Goal: Obtain resource: Download file/media

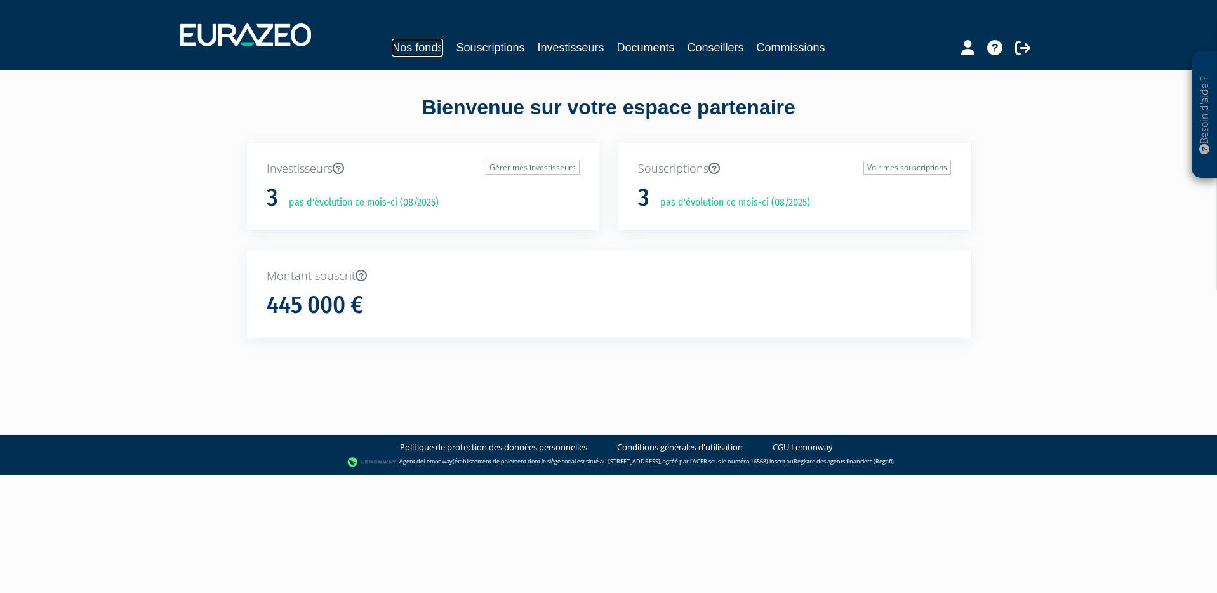
click at [411, 46] on link "Nos fonds" at bounding box center [417, 48] width 51 height 18
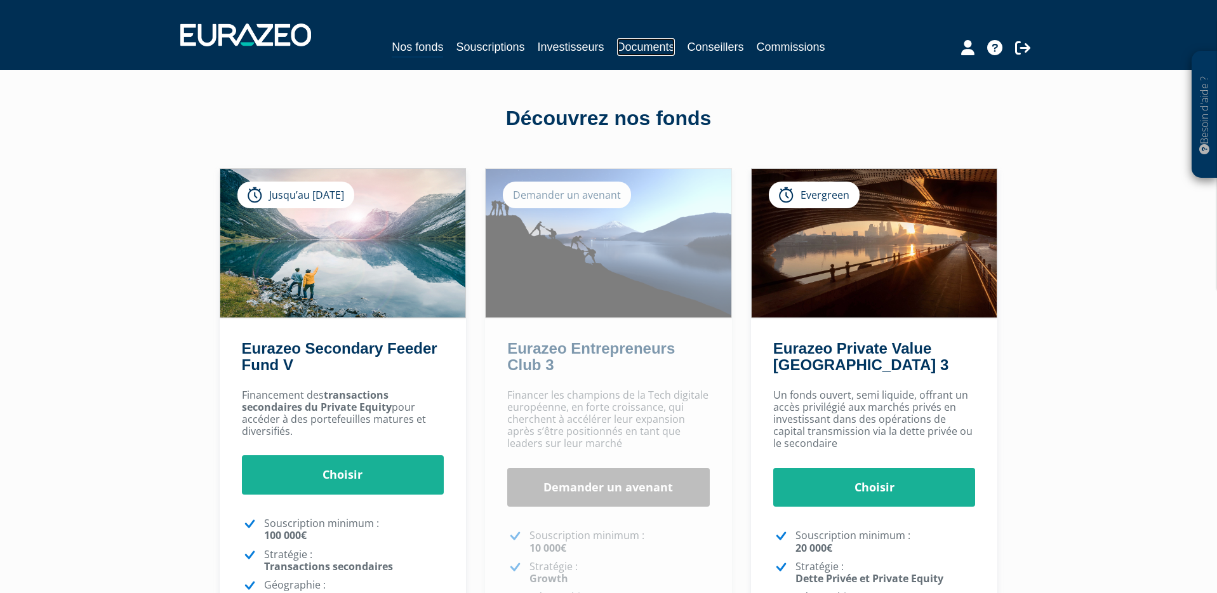
click at [643, 43] on link "Documents" at bounding box center [646, 47] width 58 height 18
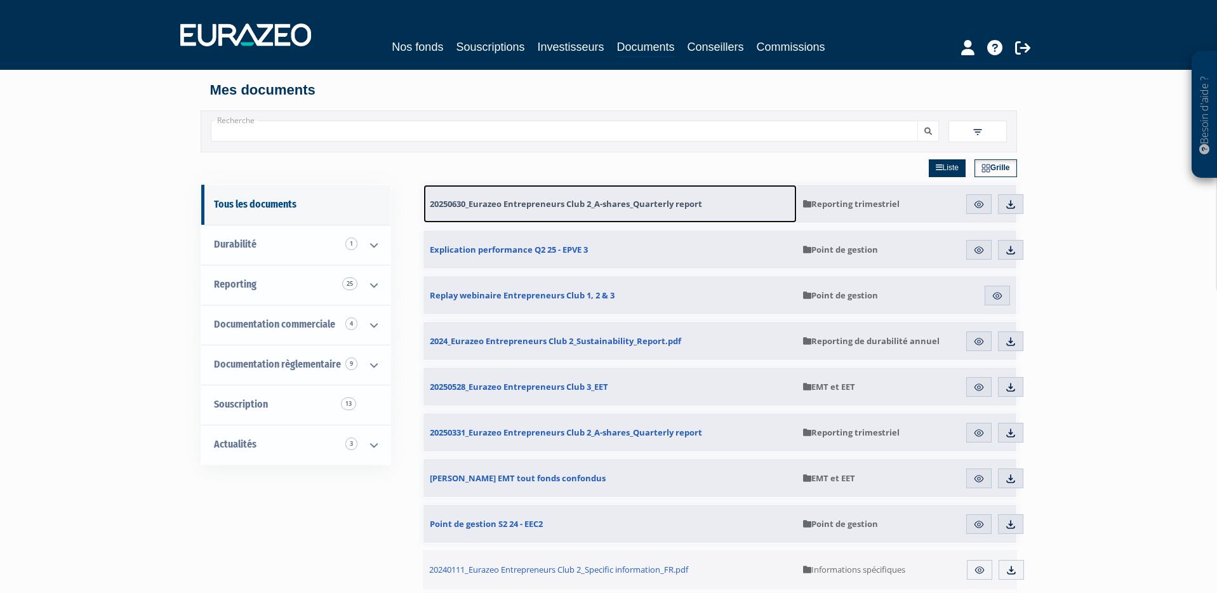
click at [657, 202] on span "20250630_Eurazeo Entrepreneurs Club 2_A-shares_Quarterly report" at bounding box center [566, 203] width 272 height 11
